Goal: Task Accomplishment & Management: Manage account settings

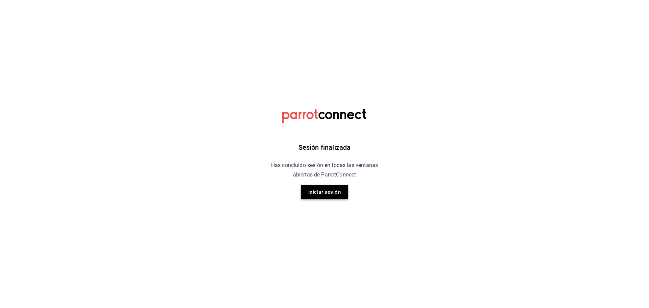
click at [312, 186] on button "Iniciar sesión" at bounding box center [324, 192] width 47 height 14
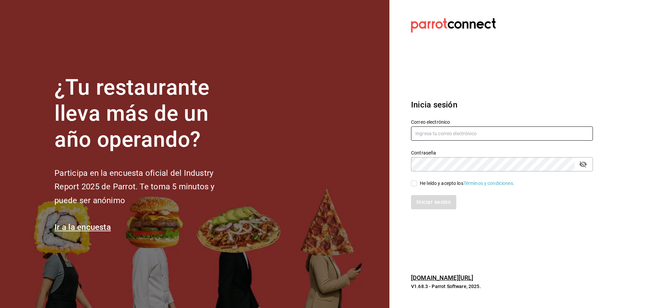
type input "sistemas@inestrevo.com.mx"
click at [442, 136] on input "sistemas@inestrevo.com.mx" at bounding box center [502, 133] width 182 height 14
click at [421, 185] on div "He leído y acepto los Términos y condiciones." at bounding box center [467, 183] width 95 height 7
click at [417, 185] on input "He leído y acepto los Términos y condiciones." at bounding box center [414, 183] width 6 height 6
checkbox input "true"
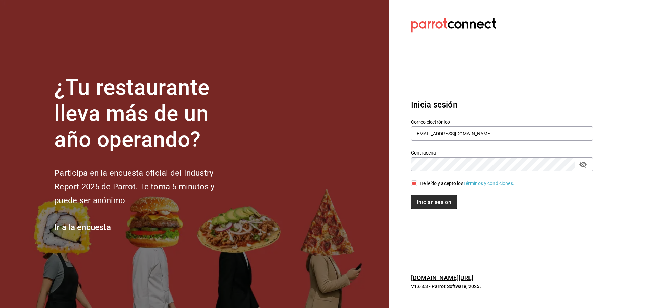
click at [432, 205] on button "Iniciar sesión" at bounding box center [434, 202] width 46 height 14
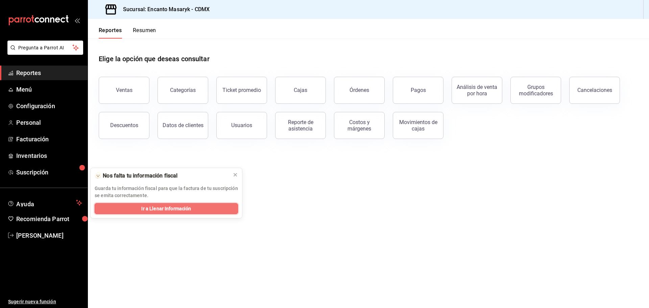
drag, startPoint x: 170, startPoint y: 209, endPoint x: 259, endPoint y: 221, distance: 90.0
click at [170, 209] on span "Ir a Llenar Información" at bounding box center [166, 208] width 50 height 7
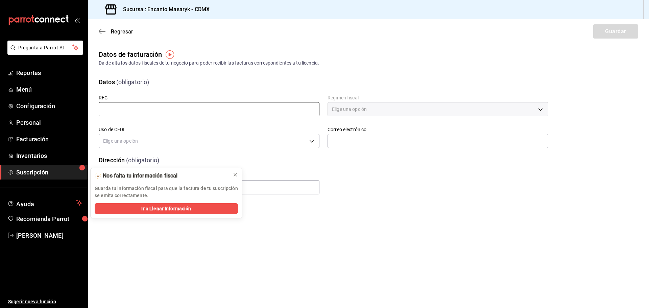
click at [147, 104] on input "text" at bounding box center [209, 109] width 221 height 14
type input "EPE161104E82"
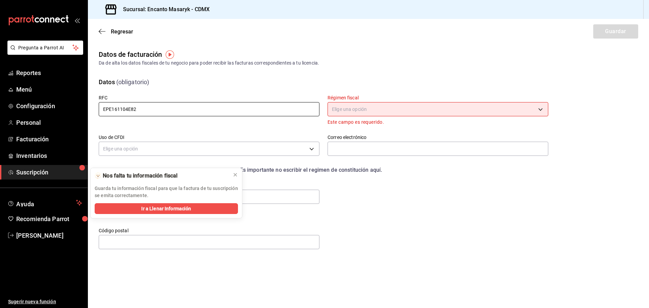
drag, startPoint x: 144, startPoint y: 110, endPoint x: 93, endPoint y: 106, distance: 51.2
click at [93, 106] on div "RFC EPE161104E82" at bounding box center [205, 107] width 229 height 40
click at [417, 107] on body "Pregunta a Parrot AI Reportes Menú Configuración Personal Facturación Inventari…" at bounding box center [324, 154] width 649 height 308
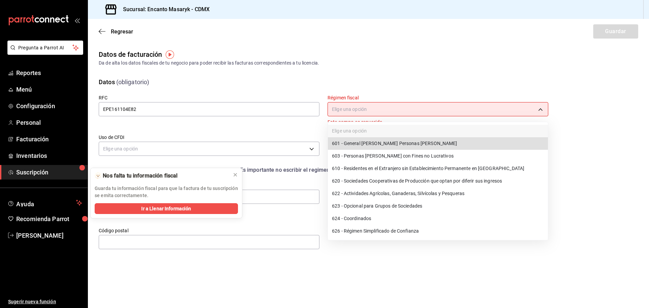
drag, startPoint x: 401, startPoint y: 143, endPoint x: 350, endPoint y: 142, distance: 51.1
click at [396, 143] on li "601 - General [PERSON_NAME] Personas [PERSON_NAME]" at bounding box center [438, 143] width 220 height 13
type input "601"
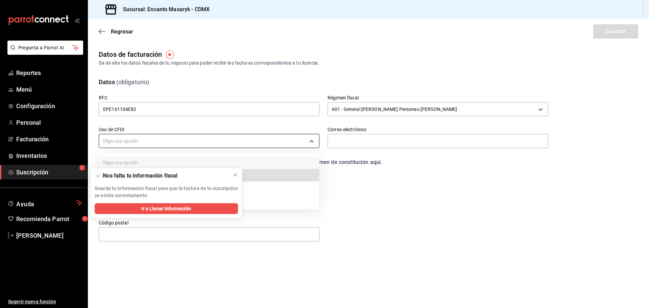
click at [242, 146] on body "Pregunta a Parrot AI Reportes Menú Configuración Personal Facturación Inventari…" at bounding box center [324, 154] width 649 height 308
click at [242, 146] on div at bounding box center [324, 154] width 649 height 308
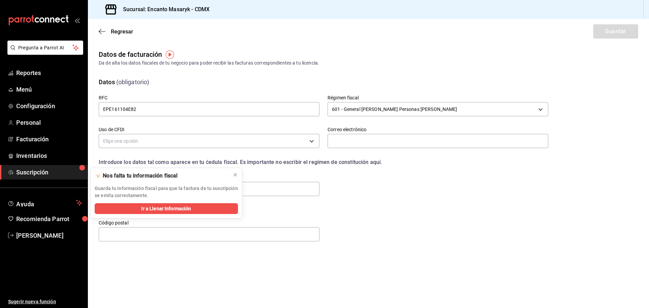
click at [235, 175] on icon at bounding box center [235, 174] width 5 height 5
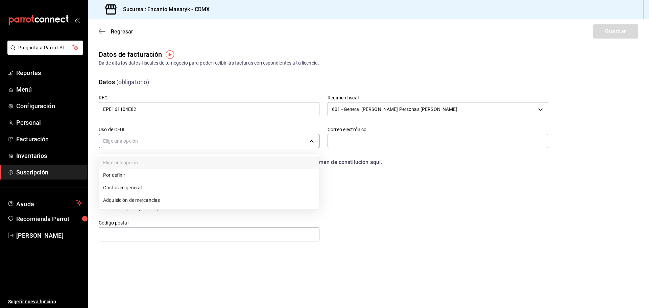
click at [239, 146] on body "Pregunta a Parrot AI Reportes Menú Configuración Personal Facturación Inventari…" at bounding box center [324, 154] width 649 height 308
click at [141, 188] on li "Gastos en general" at bounding box center [209, 188] width 220 height 13
type input "G03"
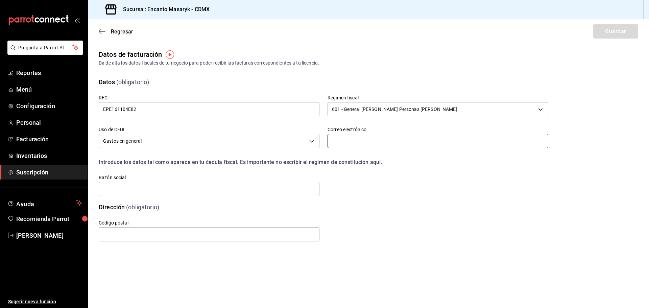
click at [384, 146] on input "text" at bounding box center [438, 141] width 221 height 14
type input "[EMAIL_ADDRESS][DOMAIN_NAME]"
click at [196, 186] on input "text" at bounding box center [209, 189] width 221 height 14
type input "OPERADORA DE RESTAURANTES SING"
click at [139, 239] on input "text" at bounding box center [209, 234] width 221 height 14
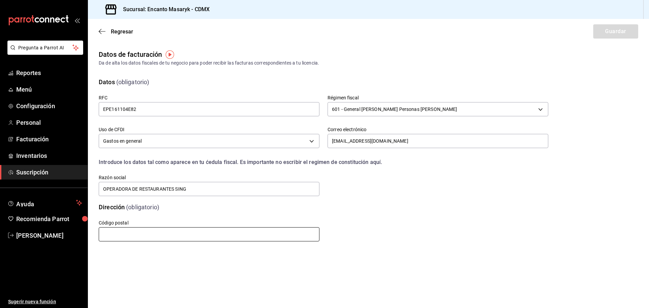
click at [185, 240] on input "text" at bounding box center [209, 234] width 221 height 14
paste input "11550"
type input "11550"
click at [610, 36] on button "Guardar" at bounding box center [615, 31] width 45 height 14
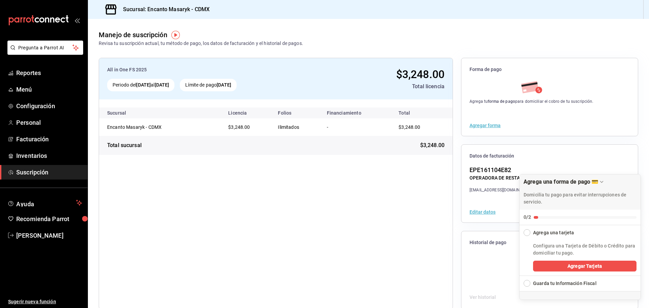
click at [529, 283] on div "Expand Checklist" at bounding box center [527, 283] width 7 height 7
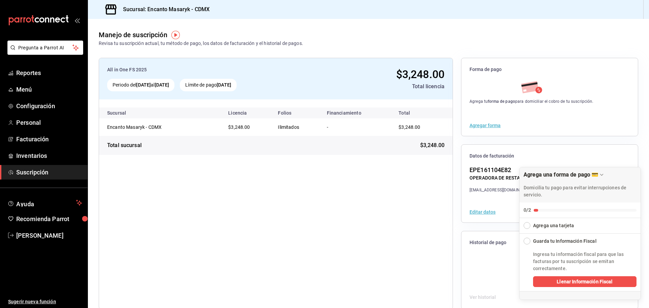
click at [542, 240] on div "Guarda tu Información Fiscal" at bounding box center [565, 241] width 64 height 7
click at [561, 282] on span "Llenar Información Fiscal" at bounding box center [585, 281] width 56 height 7
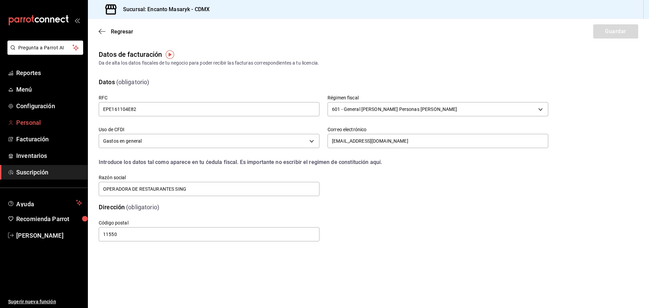
click at [34, 122] on span "Personal" at bounding box center [49, 122] width 66 height 9
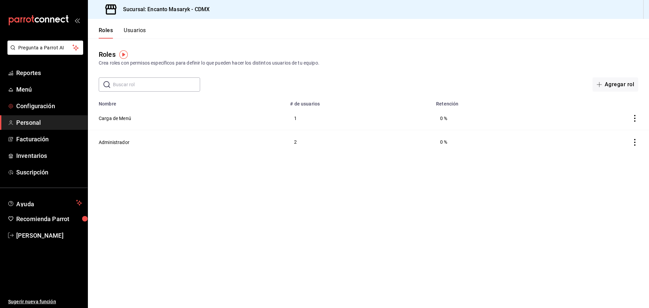
drag, startPoint x: 45, startPoint y: 105, endPoint x: 126, endPoint y: 123, distance: 82.8
click at [45, 105] on span "Configuración" at bounding box center [49, 105] width 66 height 9
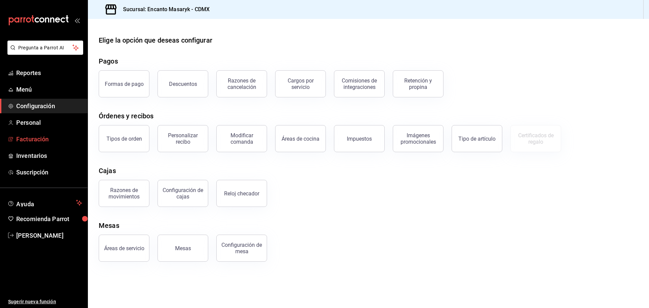
click at [26, 139] on span "Facturación" at bounding box center [49, 139] width 66 height 9
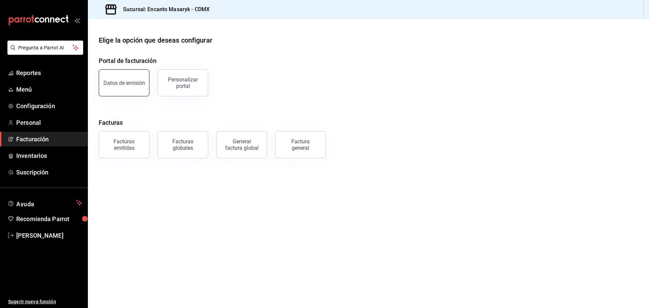
click at [122, 87] on button "Datos de emisión" at bounding box center [124, 82] width 51 height 27
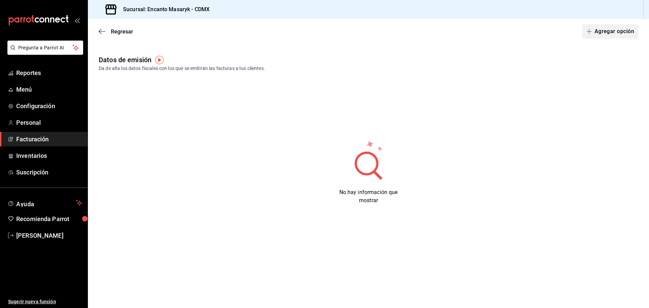
click at [589, 30] on icon "button" at bounding box center [589, 31] width 5 height 5
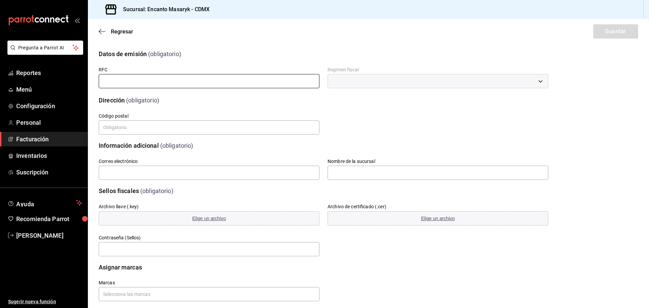
click at [163, 83] on input "text" at bounding box center [209, 81] width 221 height 14
type input "EPE161104E82"
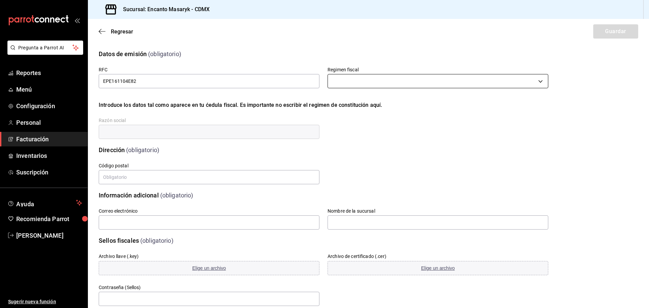
click at [369, 79] on body "Pregunta a Parrot AI Reportes Menú Configuración Personal Facturación Inventari…" at bounding box center [324, 154] width 649 height 308
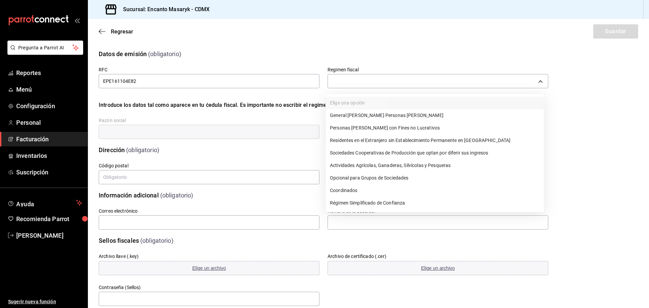
click at [351, 115] on li "General de Ley Personas Morales" at bounding box center [435, 115] width 218 height 13
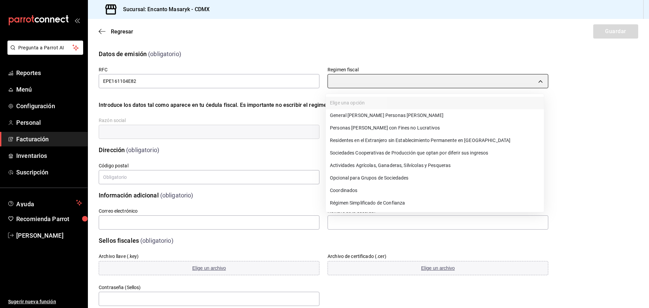
type input "601"
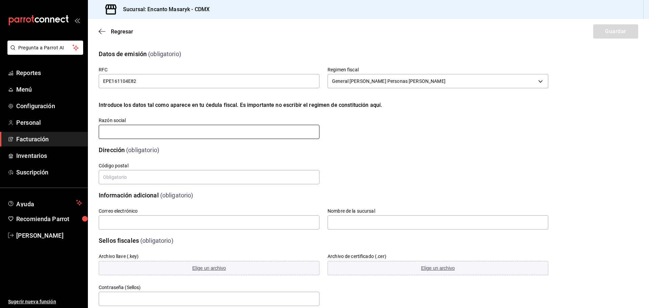
click at [175, 132] on input "text" at bounding box center [209, 132] width 221 height 14
type input "OPERADORA DE RESTAURANTES SING"
click at [128, 180] on input "text" at bounding box center [209, 177] width 221 height 14
paste input "11550"
type input "11550"
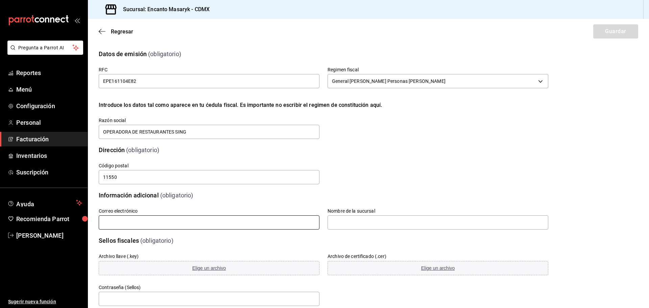
click at [135, 221] on input "text" at bounding box center [209, 222] width 221 height 14
type input "[EMAIL_ADDRESS][DOMAIN_NAME]"
click at [335, 223] on input "text" at bounding box center [438, 222] width 221 height 14
type input "Encanto Masaryk"
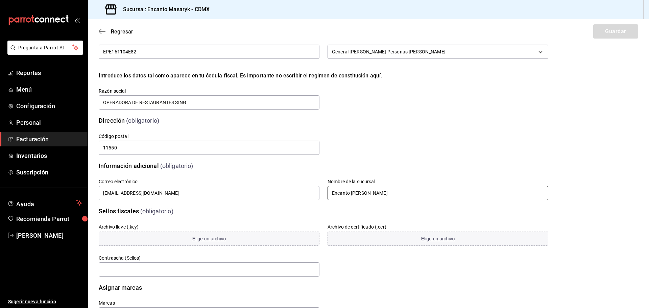
scroll to position [60, 0]
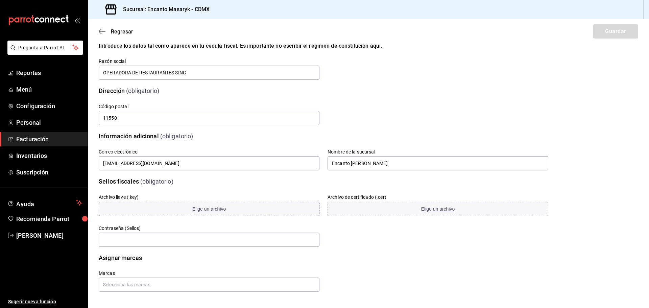
click at [203, 207] on span "Elige un archivo" at bounding box center [209, 208] width 34 height 5
click at [436, 204] on button "Elige un archivo" at bounding box center [438, 209] width 221 height 14
click at [412, 208] on button "Elige un archivo" at bounding box center [438, 209] width 221 height 14
click at [163, 237] on input "text" at bounding box center [209, 240] width 221 height 14
click at [146, 237] on input "text" at bounding box center [209, 240] width 221 height 14
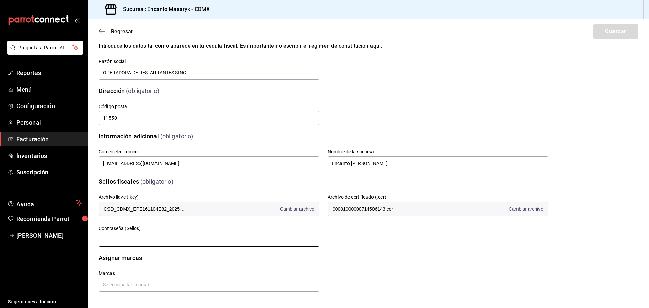
paste input "S1n%$100"
type input "S1n%$100"
click at [368, 259] on div "Marcas" at bounding box center [316, 273] width 466 height 38
click at [163, 283] on input "text" at bounding box center [209, 285] width 221 height 14
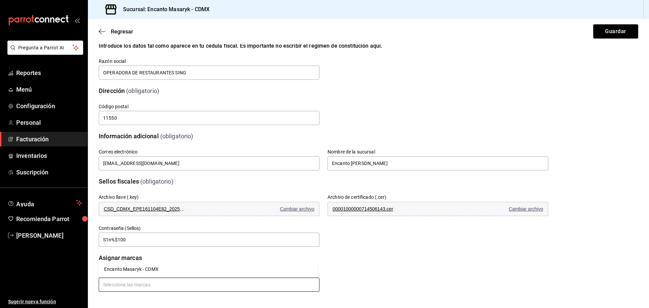
click at [123, 269] on li "Encanto Masaryk - CDMX" at bounding box center [208, 269] width 219 height 11
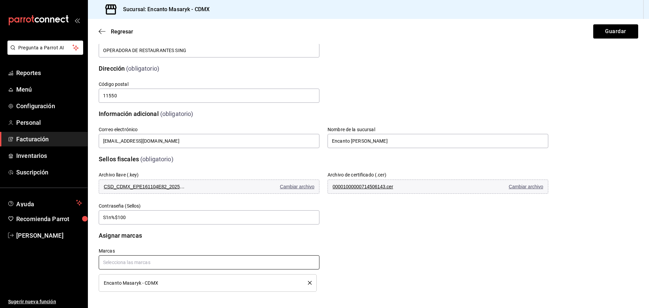
scroll to position [82, 0]
drag, startPoint x: 601, startPoint y: 34, endPoint x: 489, endPoint y: 108, distance: 133.9
click at [600, 34] on button "Guardar" at bounding box center [615, 31] width 45 height 14
